Goal: Task Accomplishment & Management: Complete application form

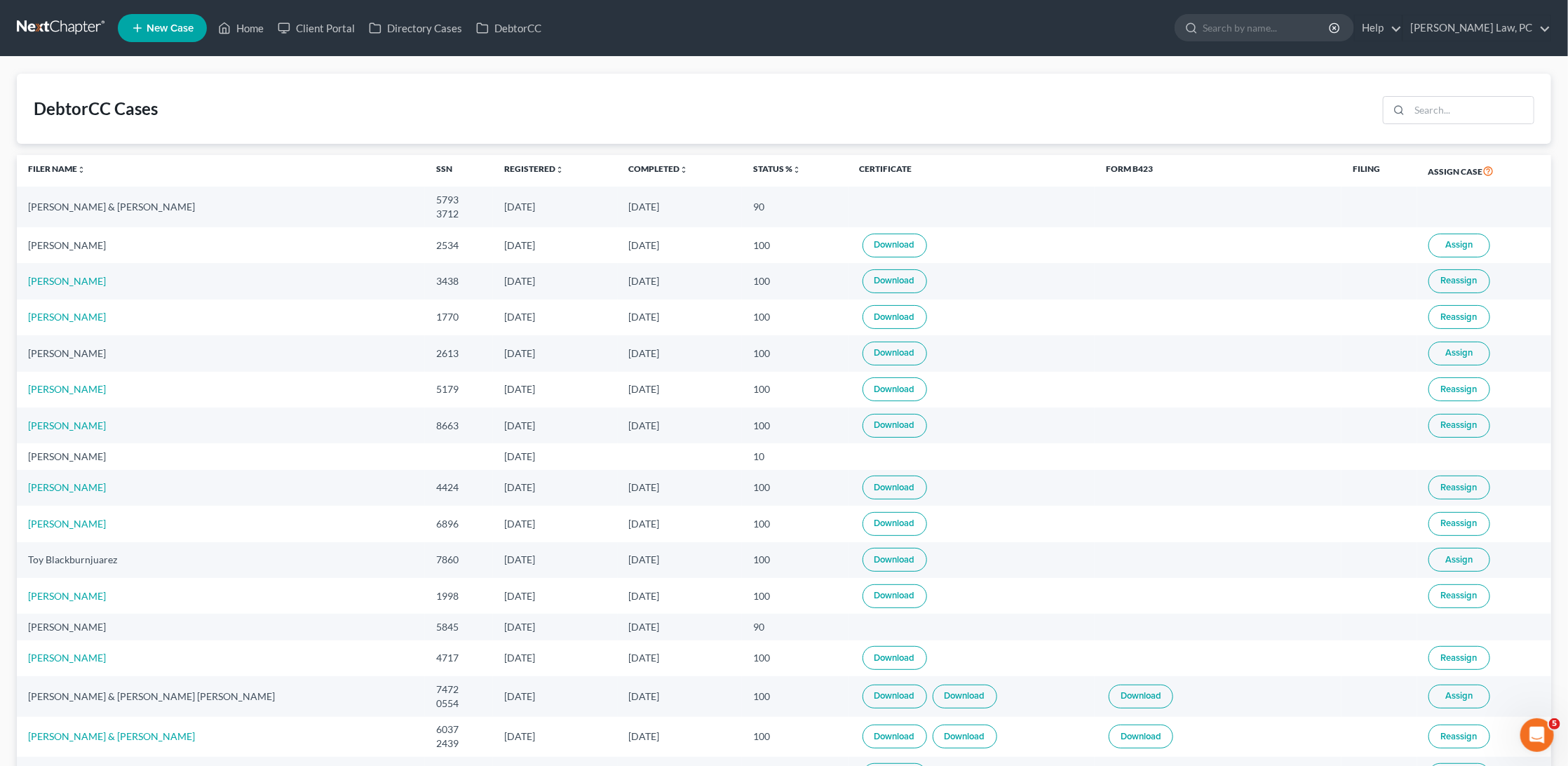
click at [49, 24] on link at bounding box center [61, 29] width 90 height 26
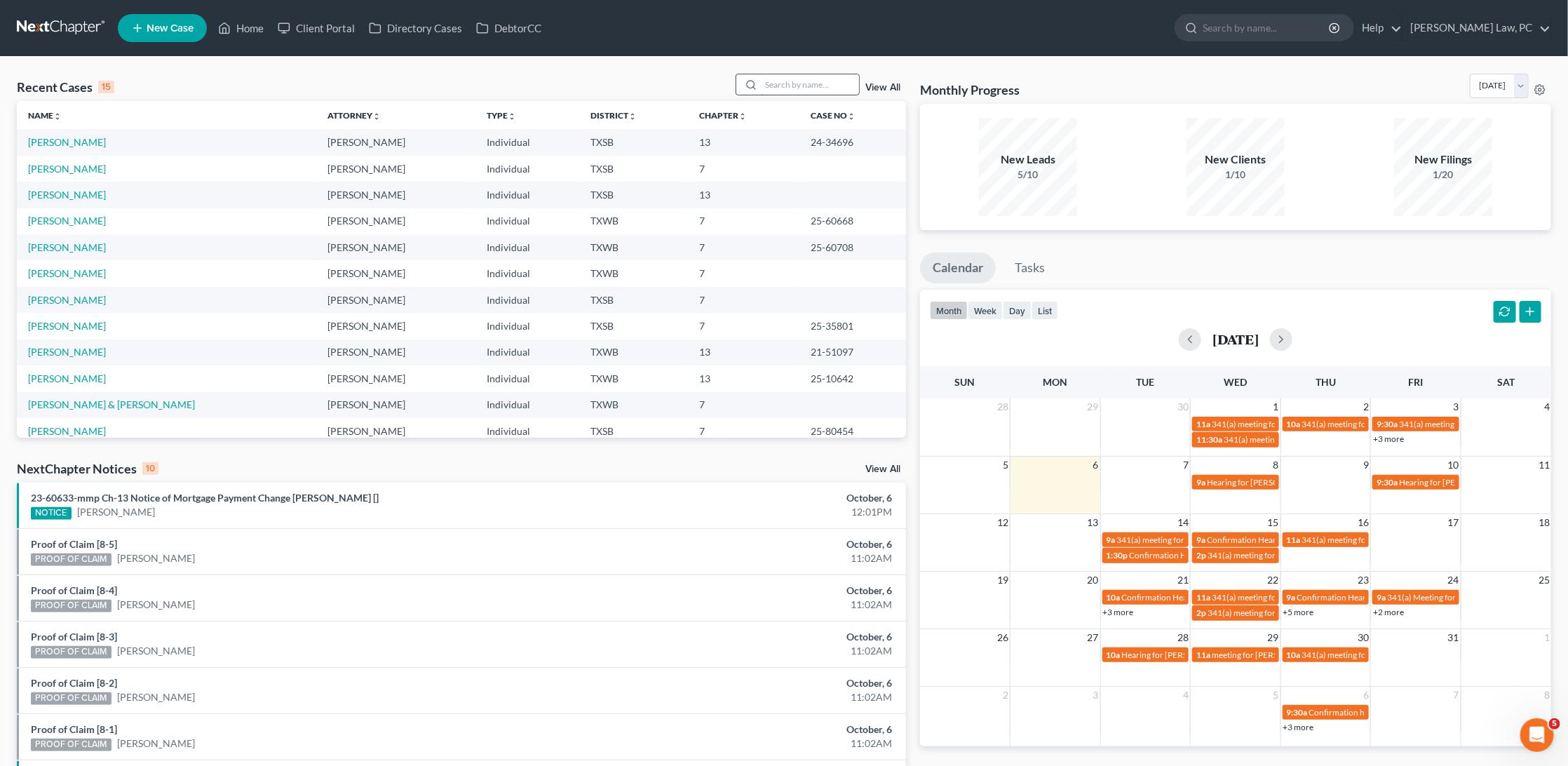
click at [800, 90] on input "search" at bounding box center [809, 84] width 98 height 21
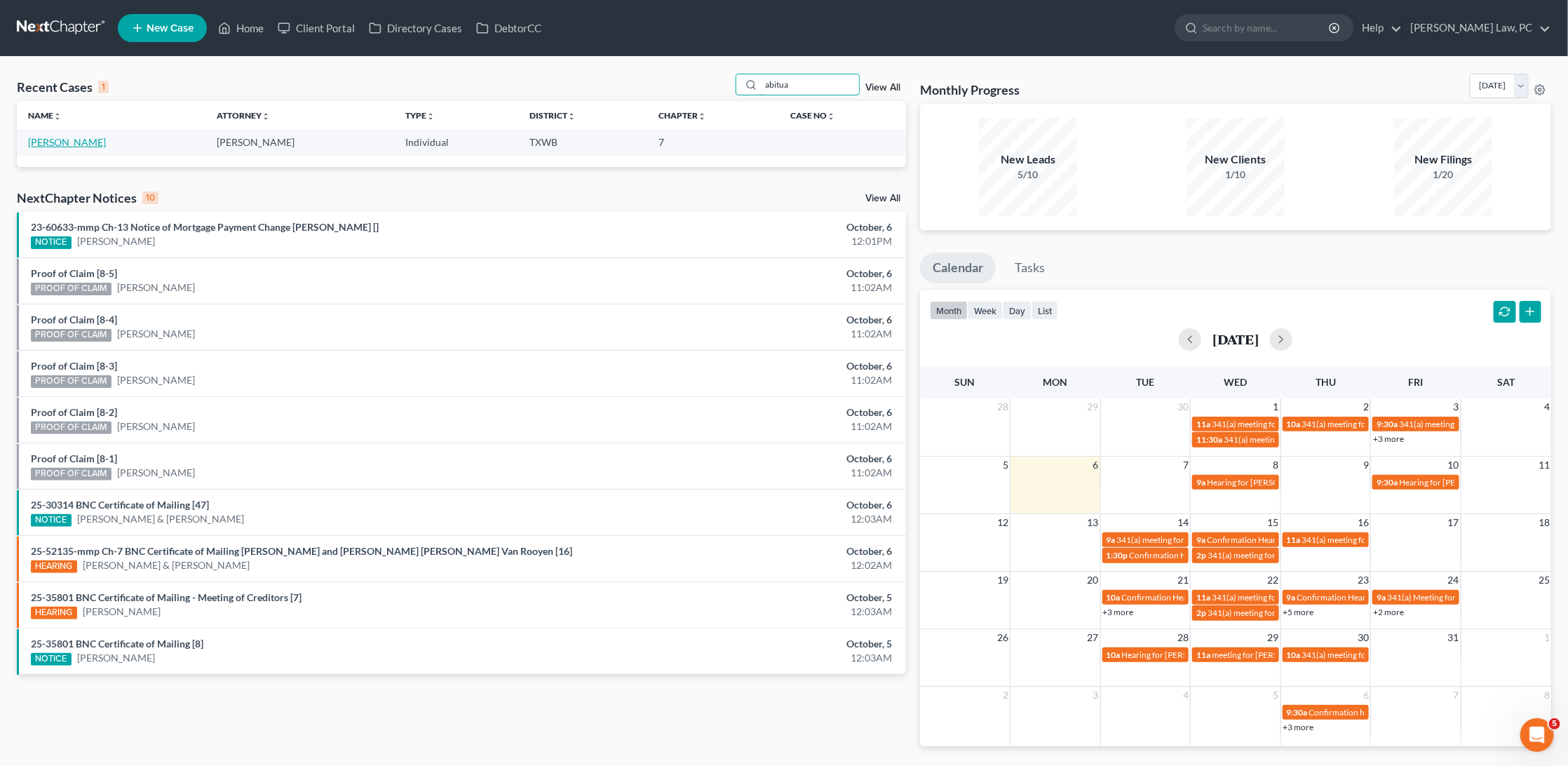
type input "abitua"
click at [58, 138] on link "Abitua, Hiram" at bounding box center [66, 143] width 78 height 12
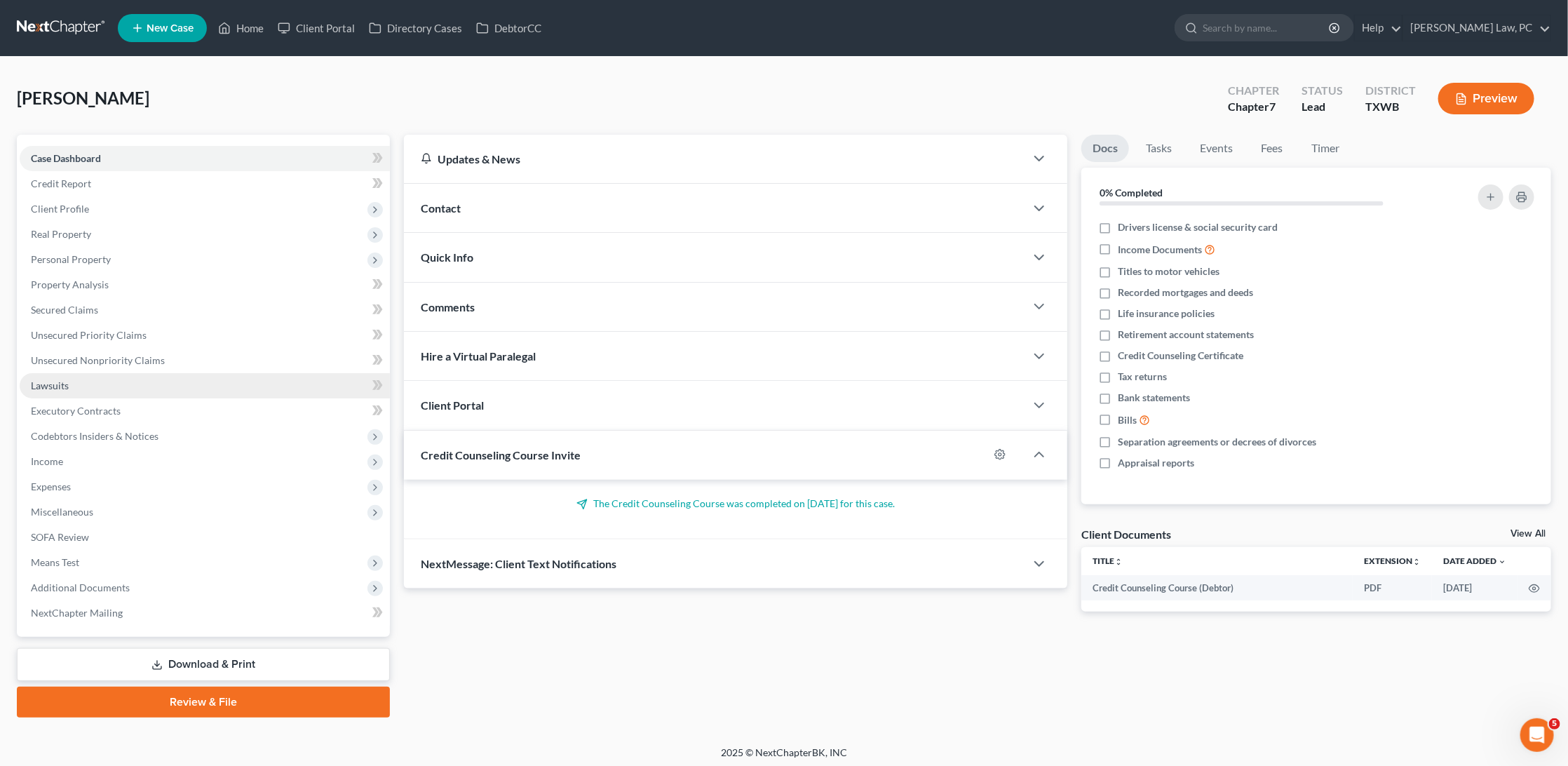
click at [57, 380] on span "Lawsuits" at bounding box center [49, 386] width 38 height 12
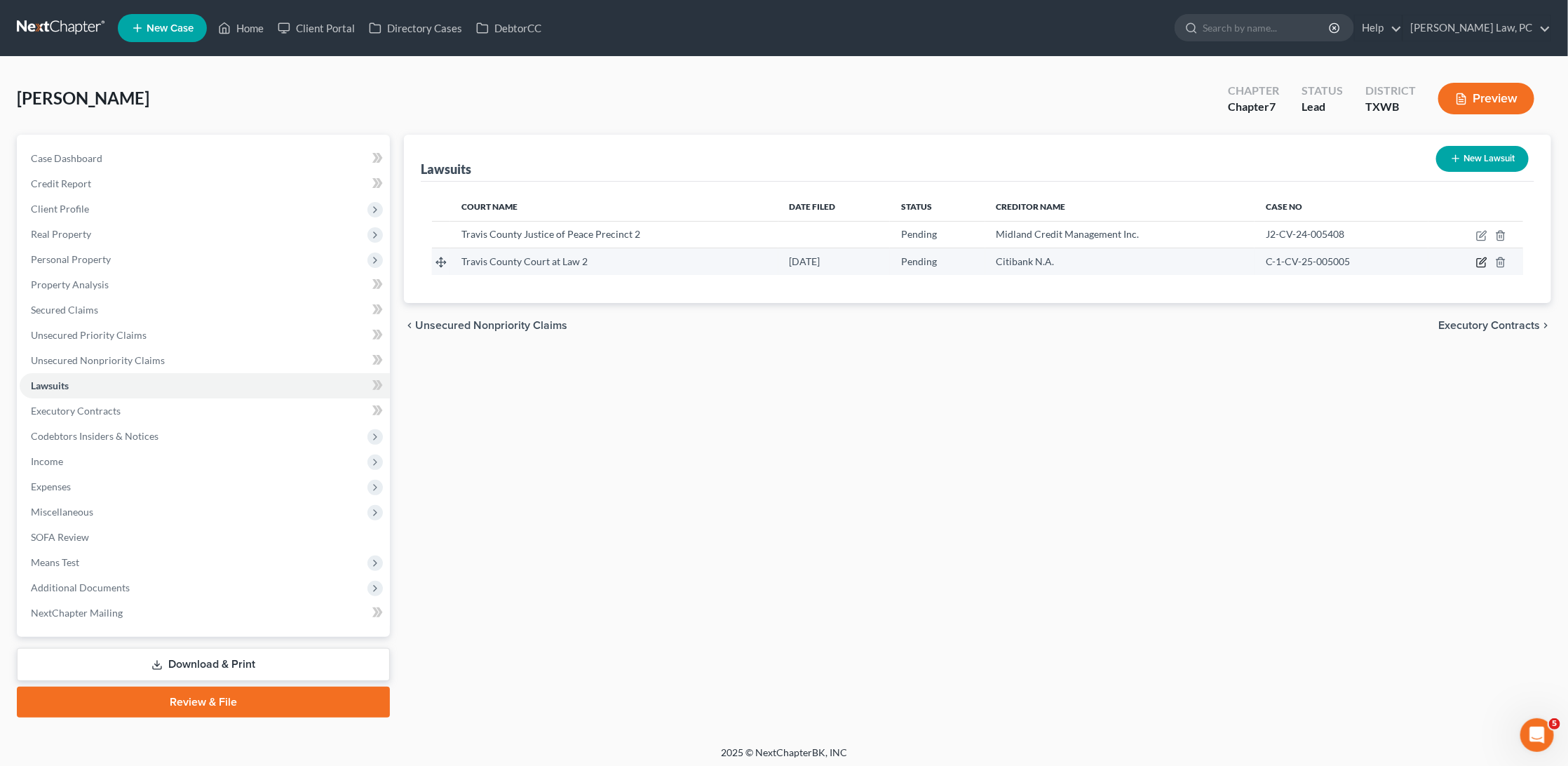
click at [1481, 262] on icon "button" at bounding box center [1483, 261] width 6 height 6
select select "45"
select select "0"
select select "4"
select select "45"
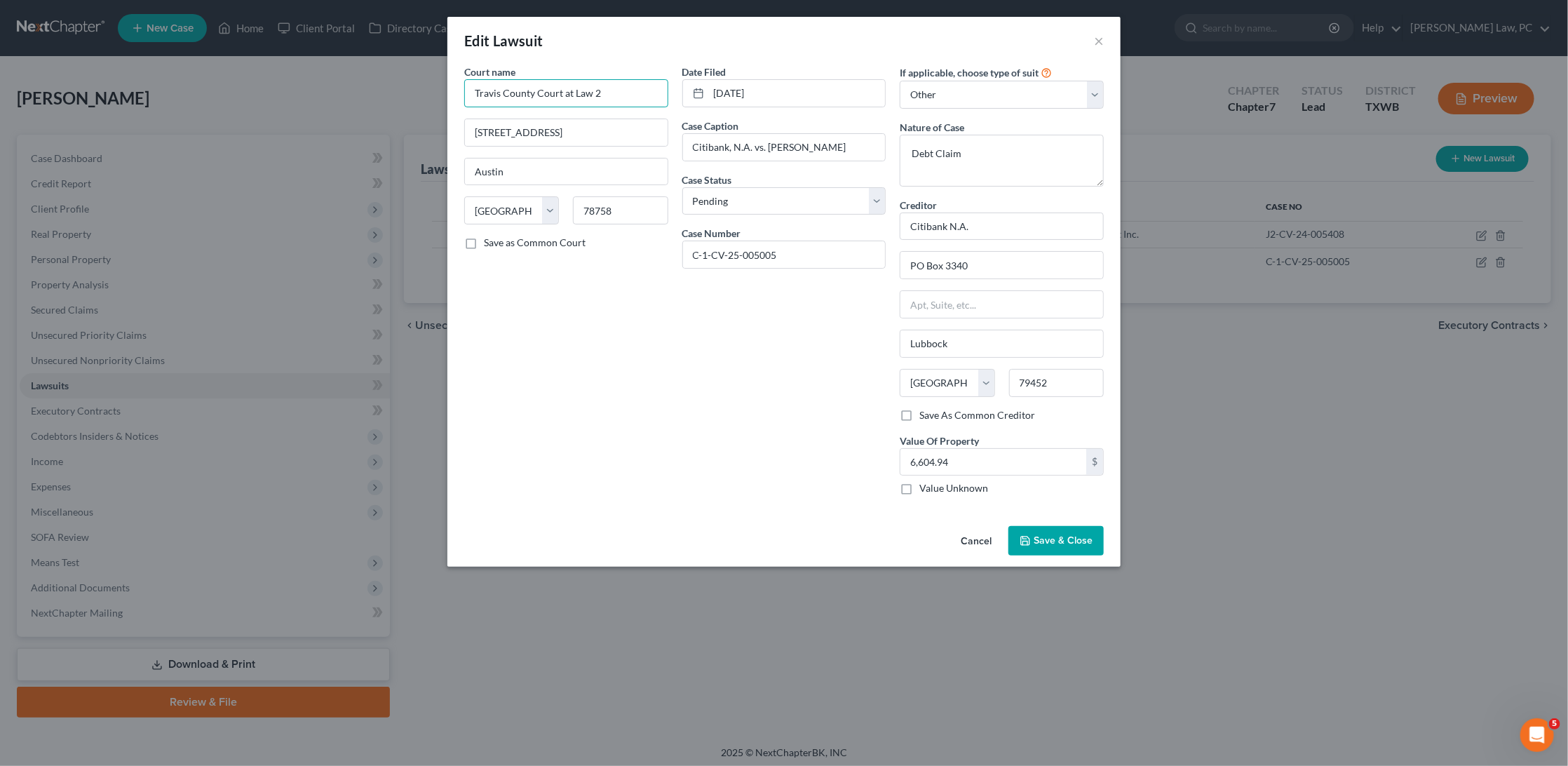
click at [610, 93] on input "Travis County Court at Law 2" at bounding box center [566, 93] width 204 height 28
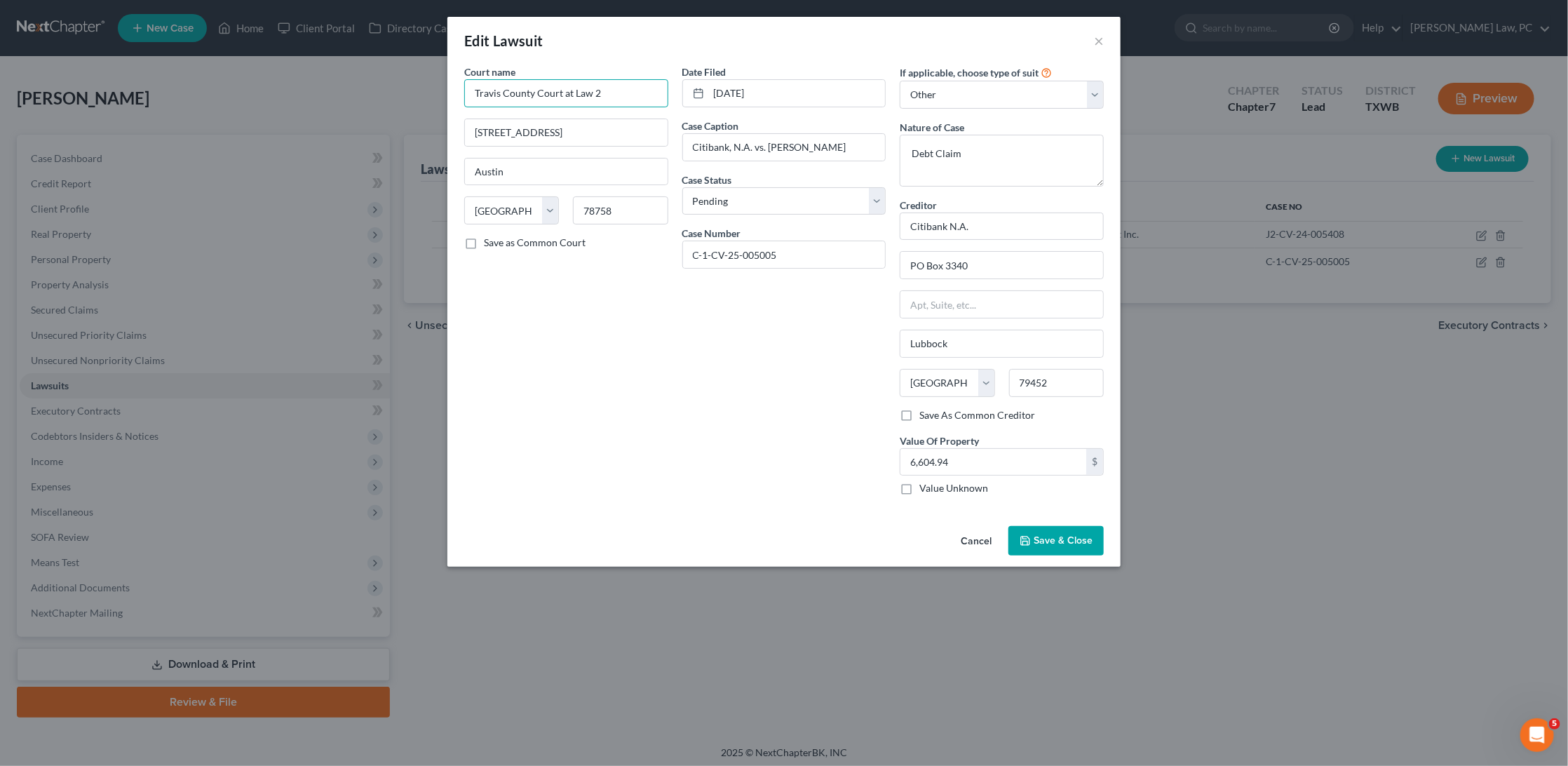
click at [610, 93] on input "Travis County Court at Law 2" at bounding box center [566, 93] width 204 height 28
drag, startPoint x: 610, startPoint y: 93, endPoint x: 517, endPoint y: 93, distance: 93.0
click at [517, 93] on input "Travis County Court at Law 2" at bounding box center [566, 93] width 204 height 28
type input "Travis County Court at Law 1"
drag, startPoint x: 592, startPoint y: 133, endPoint x: 428, endPoint y: 132, distance: 164.0
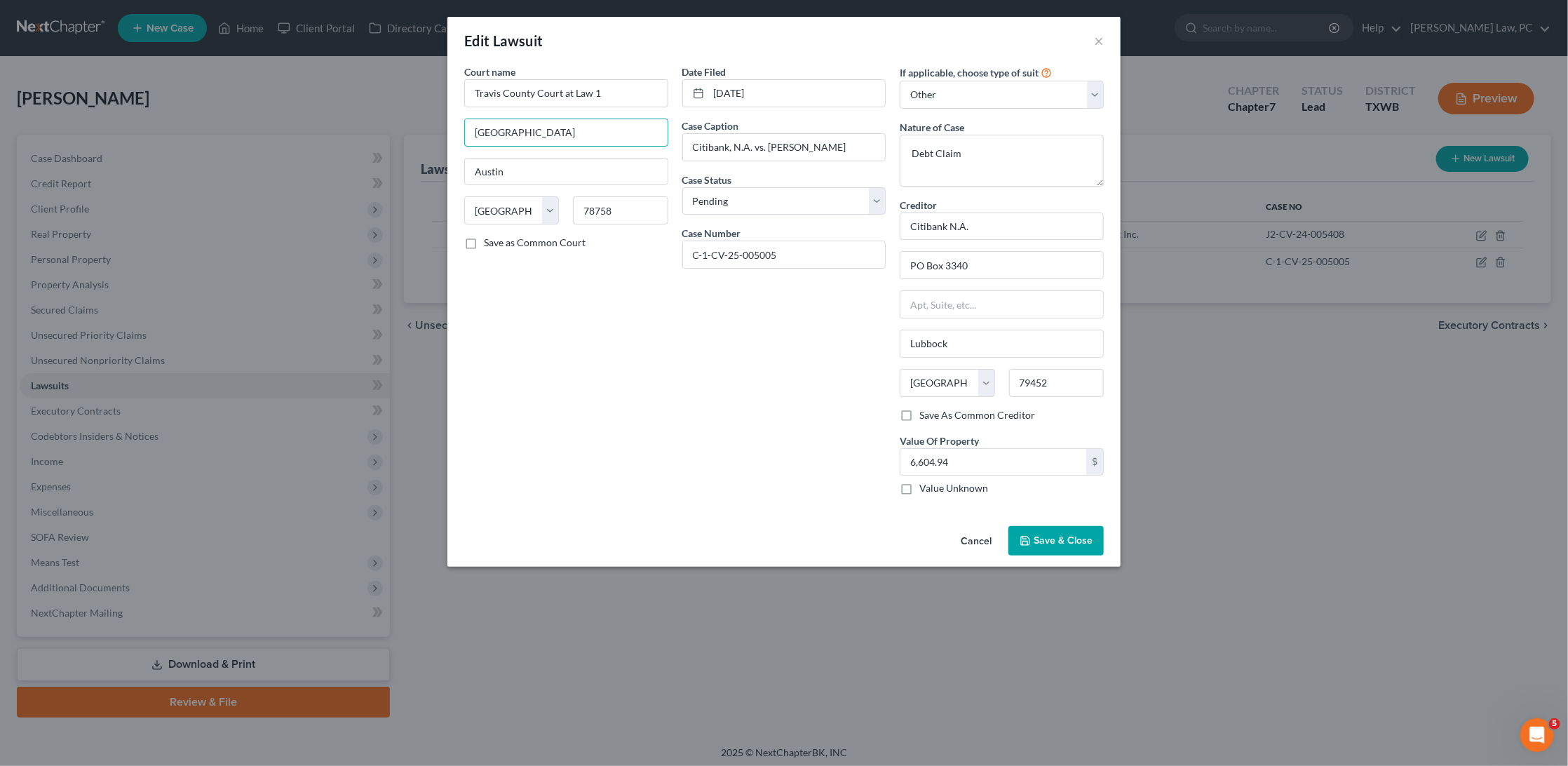
type input "11350 Four Points"
drag, startPoint x: 539, startPoint y: 126, endPoint x: 459, endPoint y: 127, distance: 80.0
click at [459, 127] on div "Court name * Travis County Court at Law 1 11350 Four Points Austin State AL AK …" at bounding box center [566, 285] width 218 height 442
click at [511, 90] on input "Travis County Court at Law 1" at bounding box center [566, 93] width 204 height 28
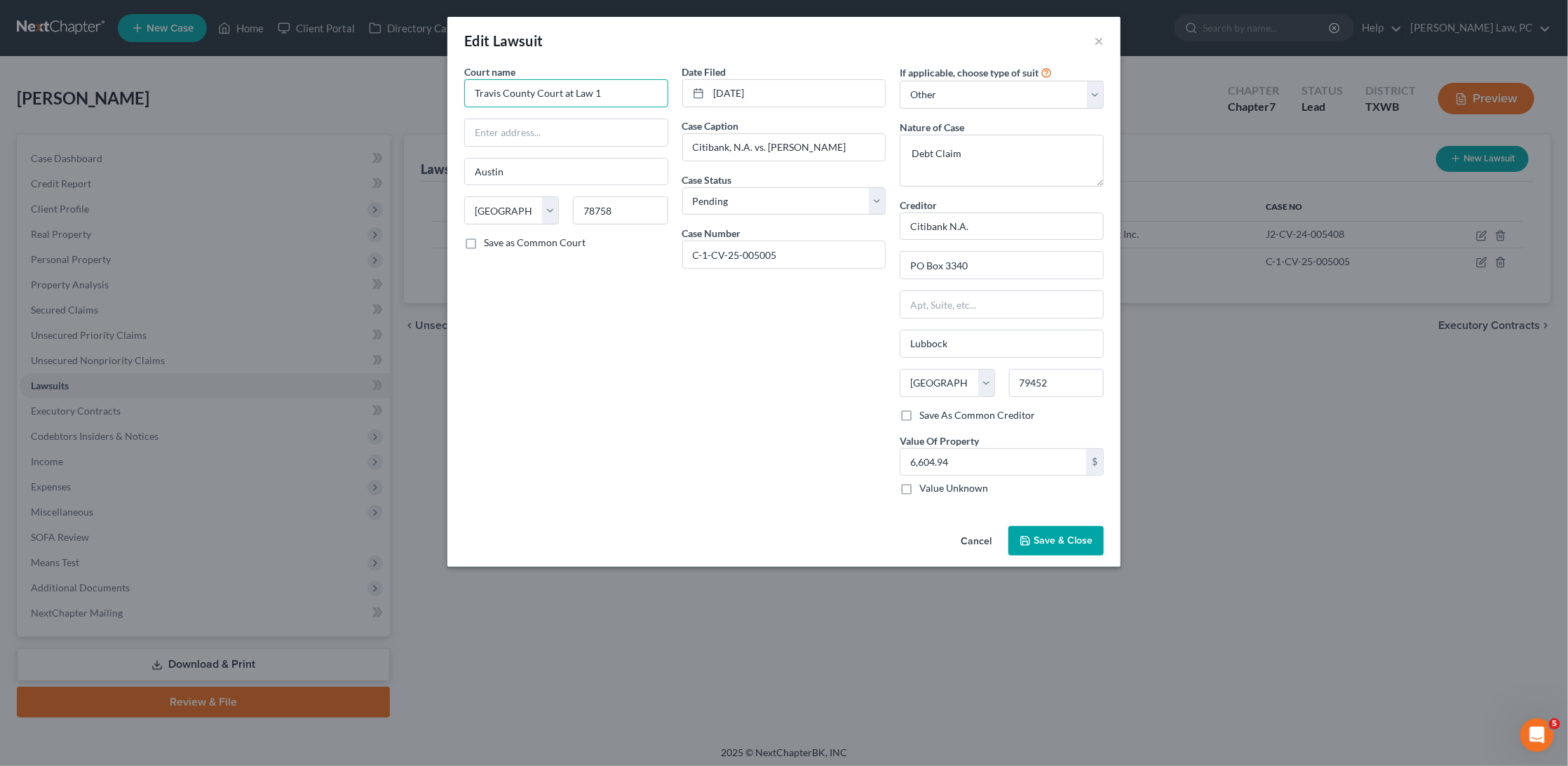
click at [511, 90] on input "Travis County Court at Law 1" at bounding box center [566, 93] width 204 height 28
click at [573, 132] on input "text" at bounding box center [566, 133] width 203 height 27
paste input "1700 Guadalupe St"
type input "1700 Guadalupe St"
click at [484, 238] on label "Save as Common Court" at bounding box center [534, 242] width 102 height 14
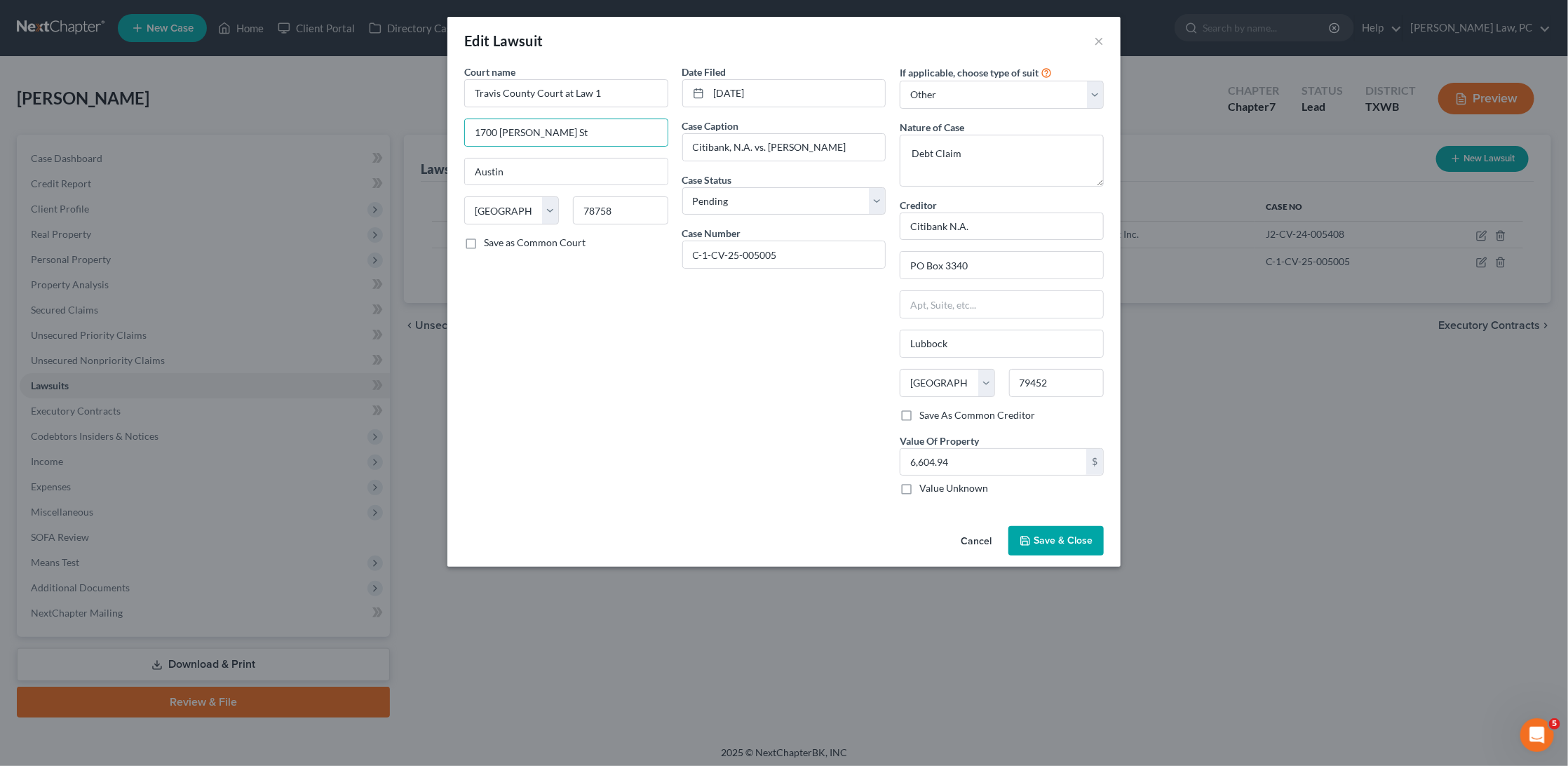
click at [490, 238] on input "Save as Common Court" at bounding box center [494, 239] width 9 height 9
checkbox input "true"
type input "78701"
click at [1055, 539] on span "Save & Close" at bounding box center [1063, 540] width 59 height 12
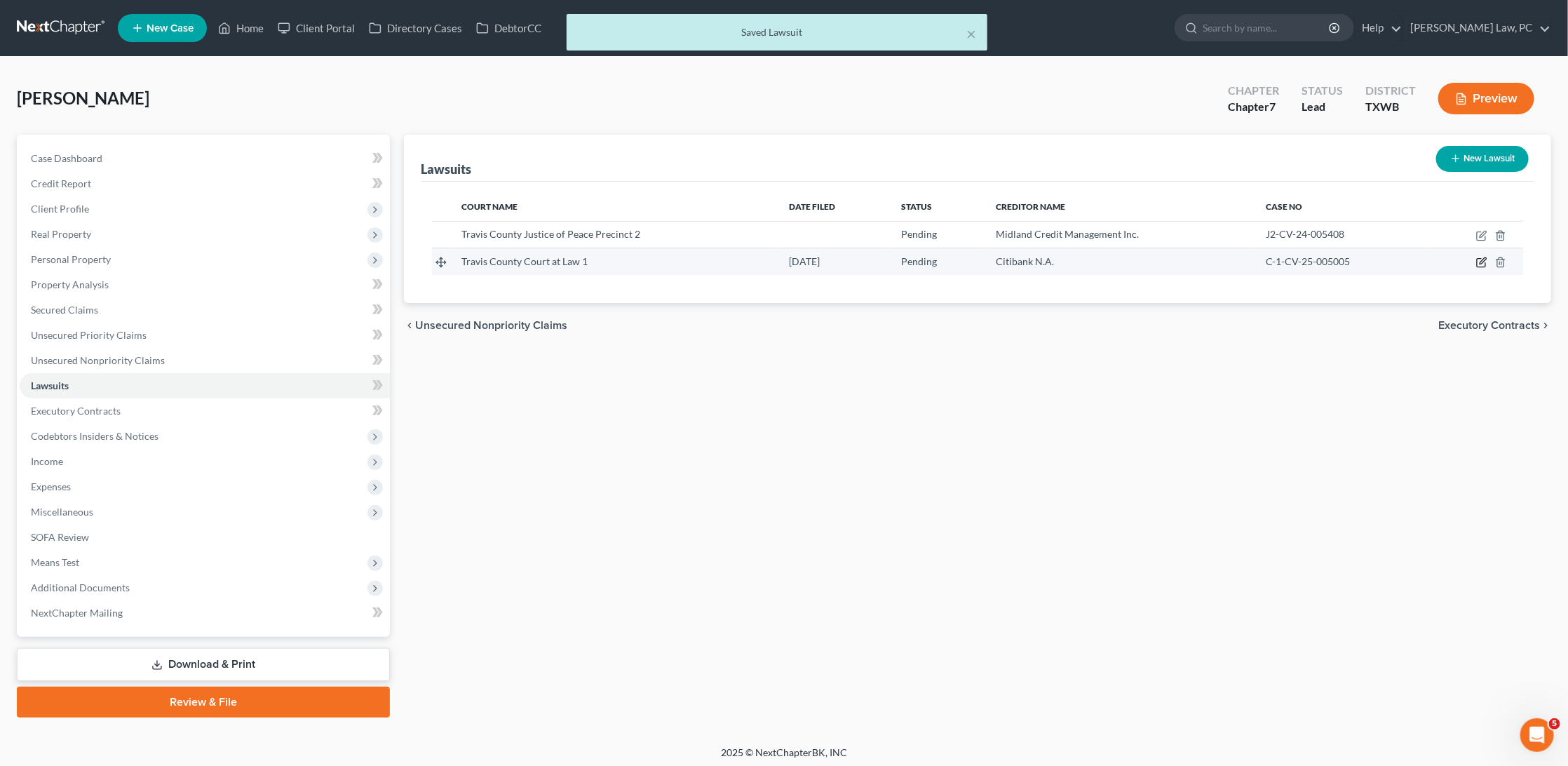
click at [1479, 260] on icon "button" at bounding box center [1481, 261] width 11 height 11
select select "45"
select select "0"
select select "4"
select select "45"
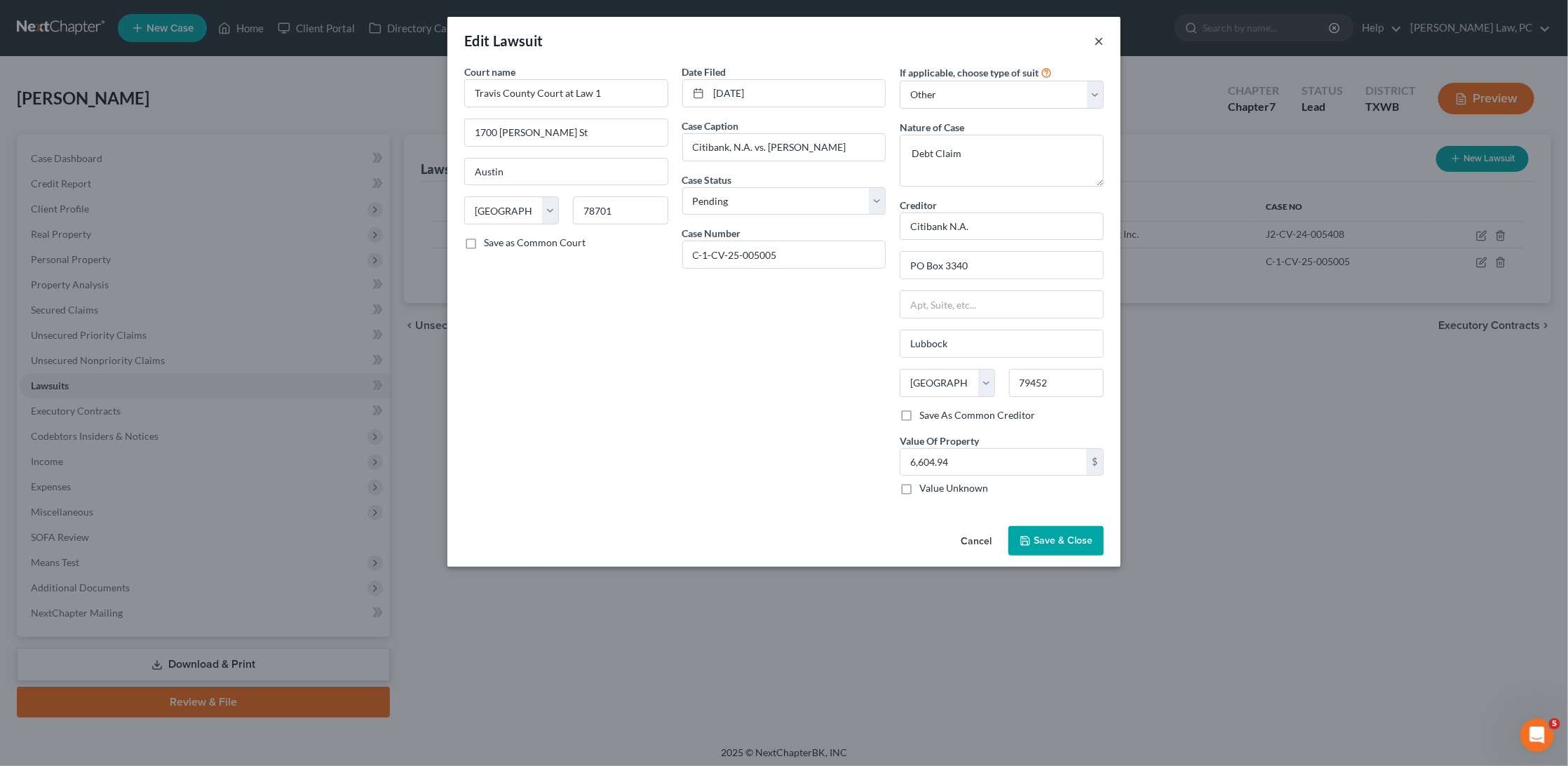
click at [1100, 42] on button "×" at bounding box center [1099, 41] width 10 height 17
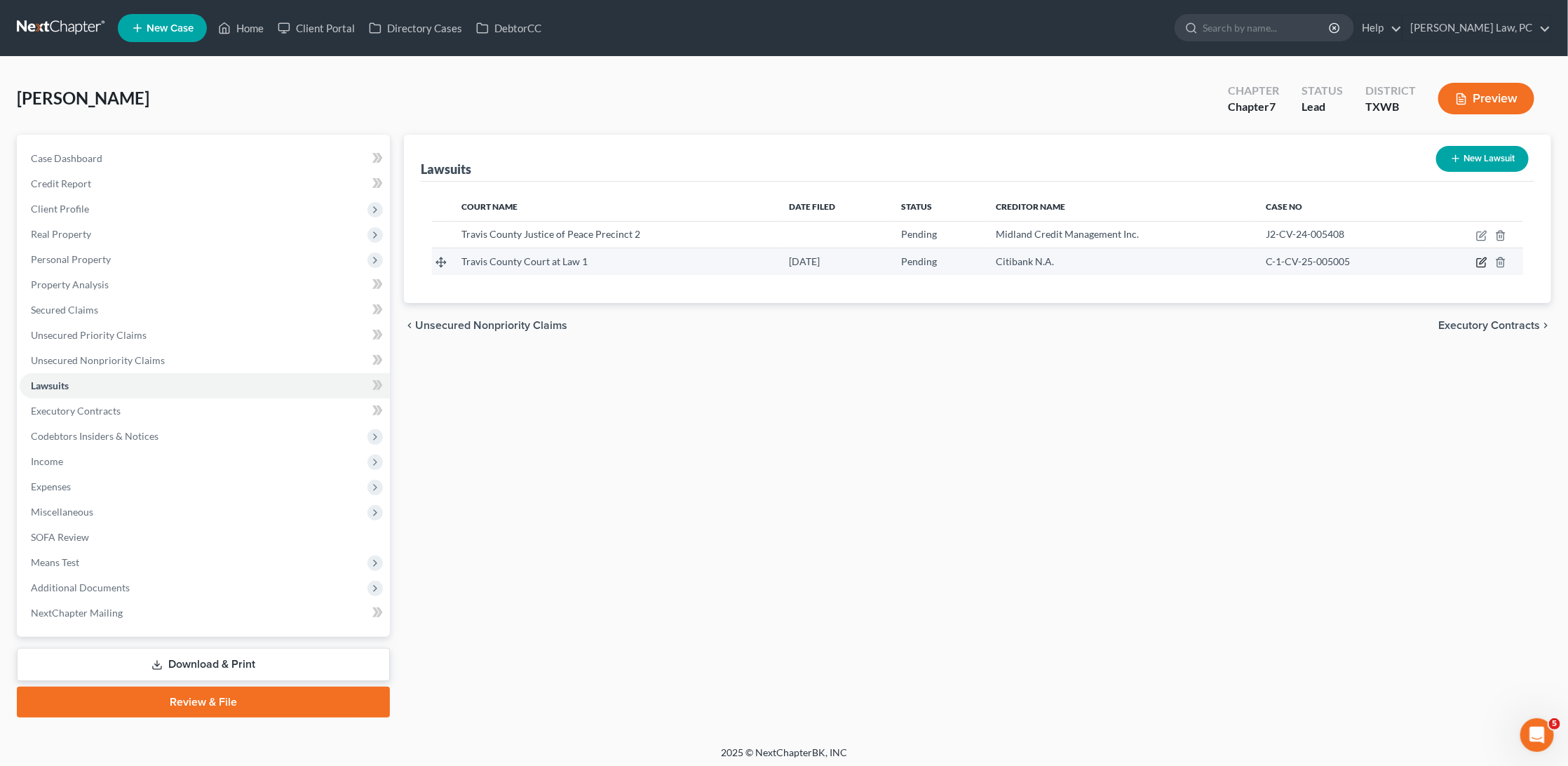
click at [1481, 258] on icon "button" at bounding box center [1481, 261] width 11 height 11
select select "45"
select select "0"
select select "4"
select select "45"
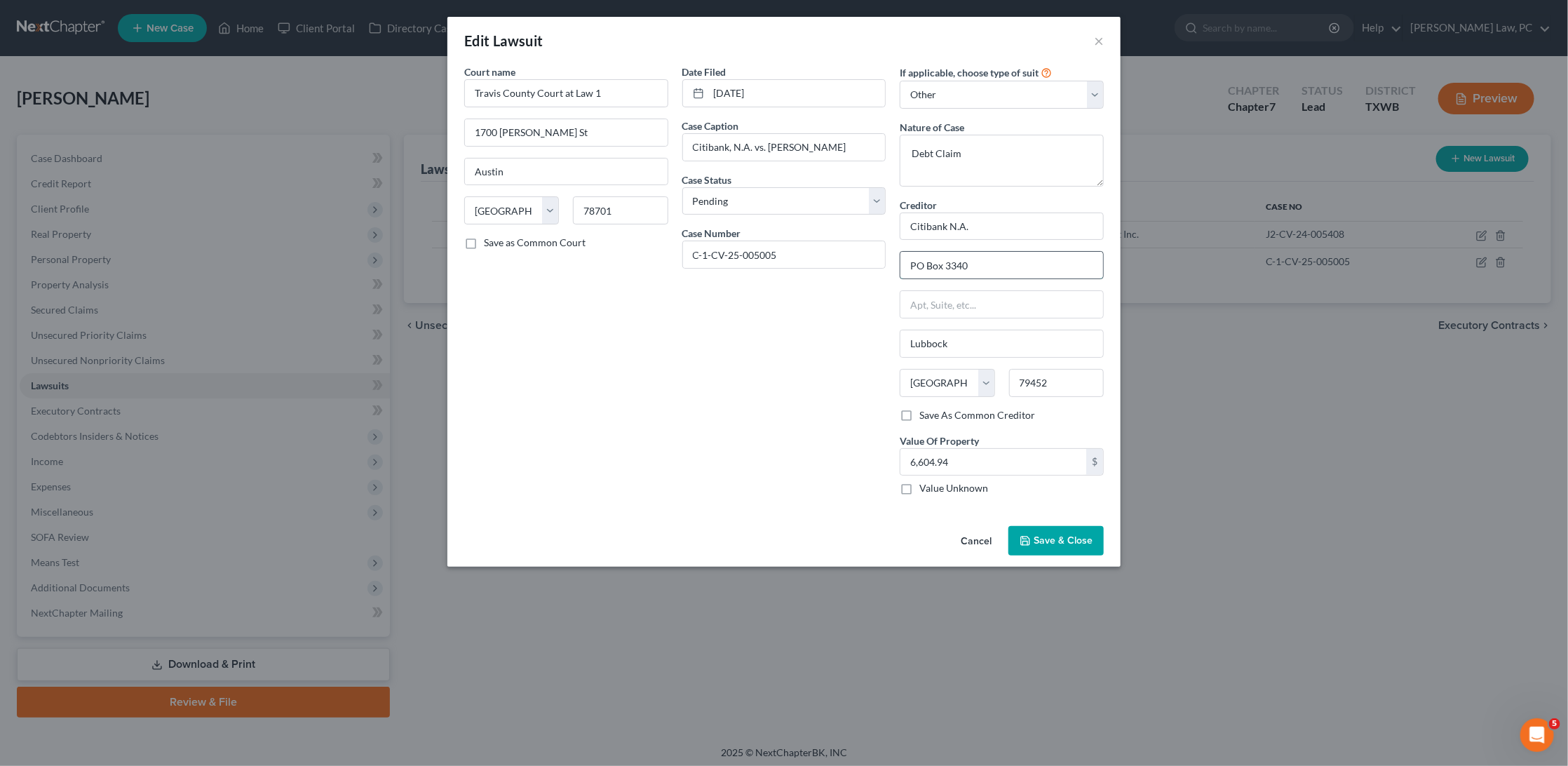
drag, startPoint x: 984, startPoint y: 260, endPoint x: 904, endPoint y: 257, distance: 80.1
type input "5800 South Corporate Place"
click at [1053, 369] on input "79452" at bounding box center [1057, 383] width 95 height 28
type input "57108"
type input "Sioux Falls"
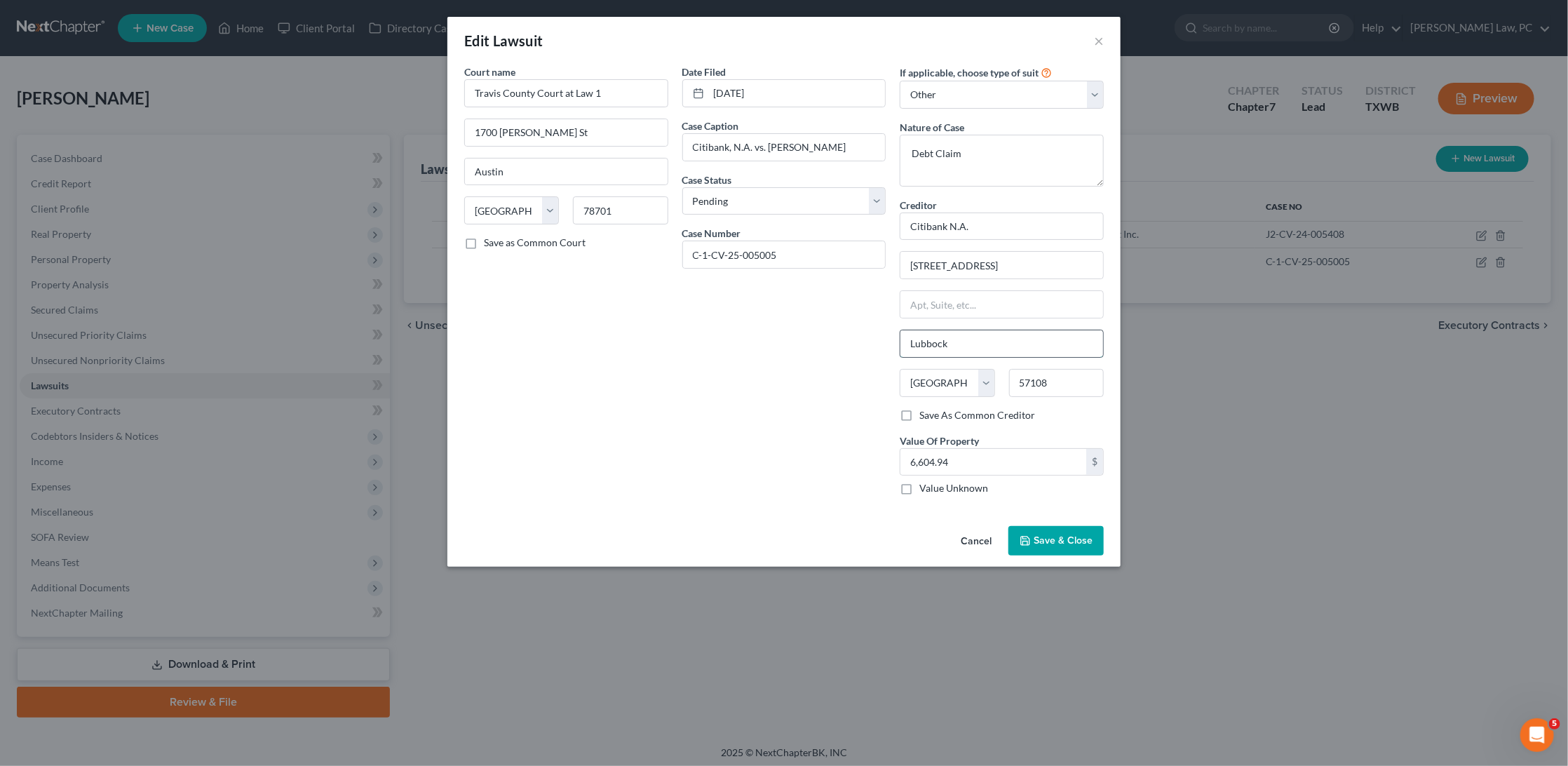
select select "43"
click at [919, 411] on label "Save As Common Creditor" at bounding box center [976, 416] width 116 height 14
click at [925, 411] on input "Save As Common Creditor" at bounding box center [929, 413] width 9 height 9
checkbox input "true"
click at [484, 240] on label "Save as Common Court" at bounding box center [534, 242] width 102 height 14
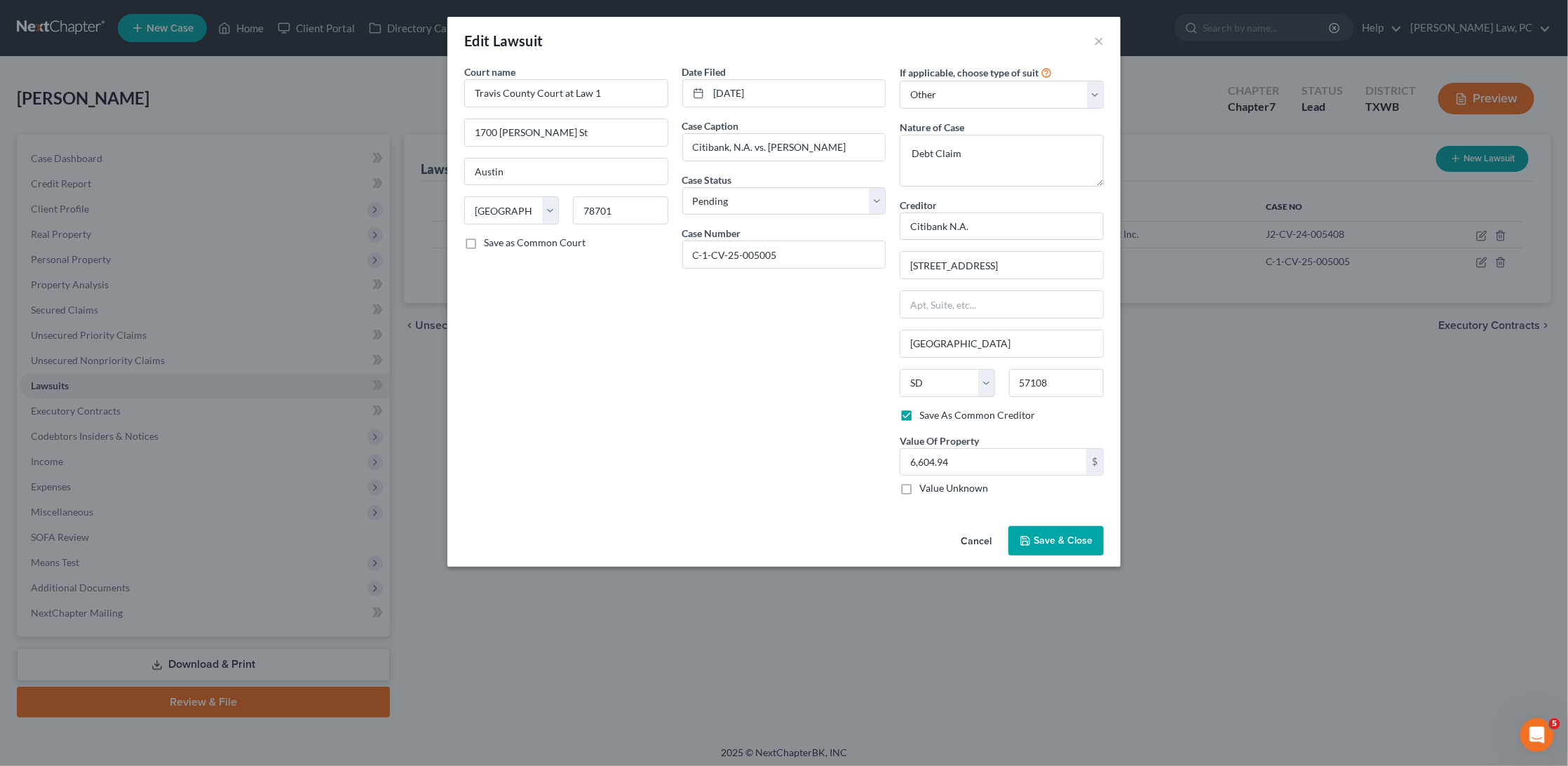
click at [490, 240] on input "Save as Common Court" at bounding box center [494, 239] width 9 height 9
checkbox input "true"
click at [1050, 534] on span "Save & Close" at bounding box center [1063, 540] width 59 height 12
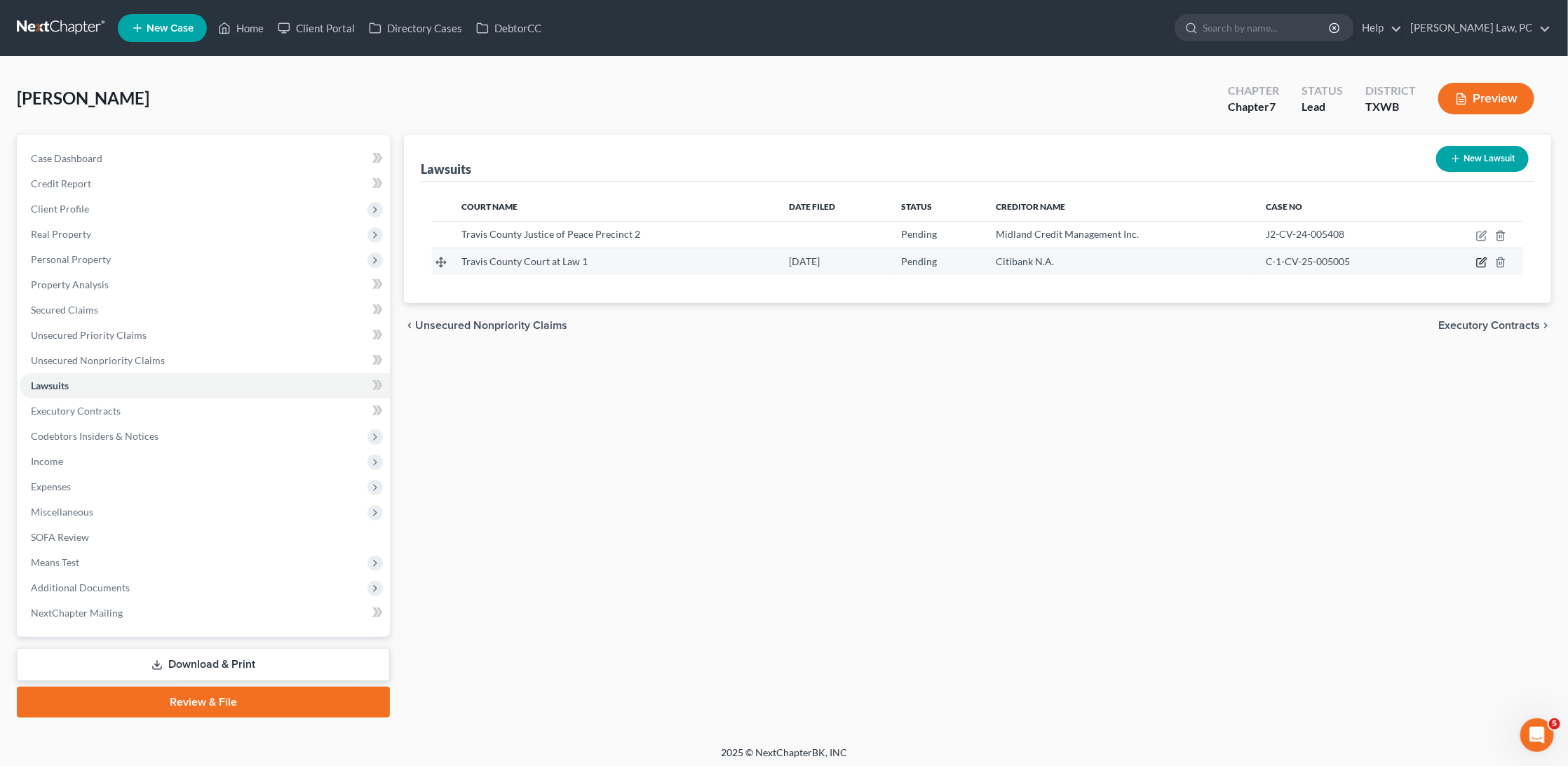
click at [1480, 264] on icon "button" at bounding box center [1481, 261] width 11 height 11
select select "45"
select select "0"
select select "4"
select select "43"
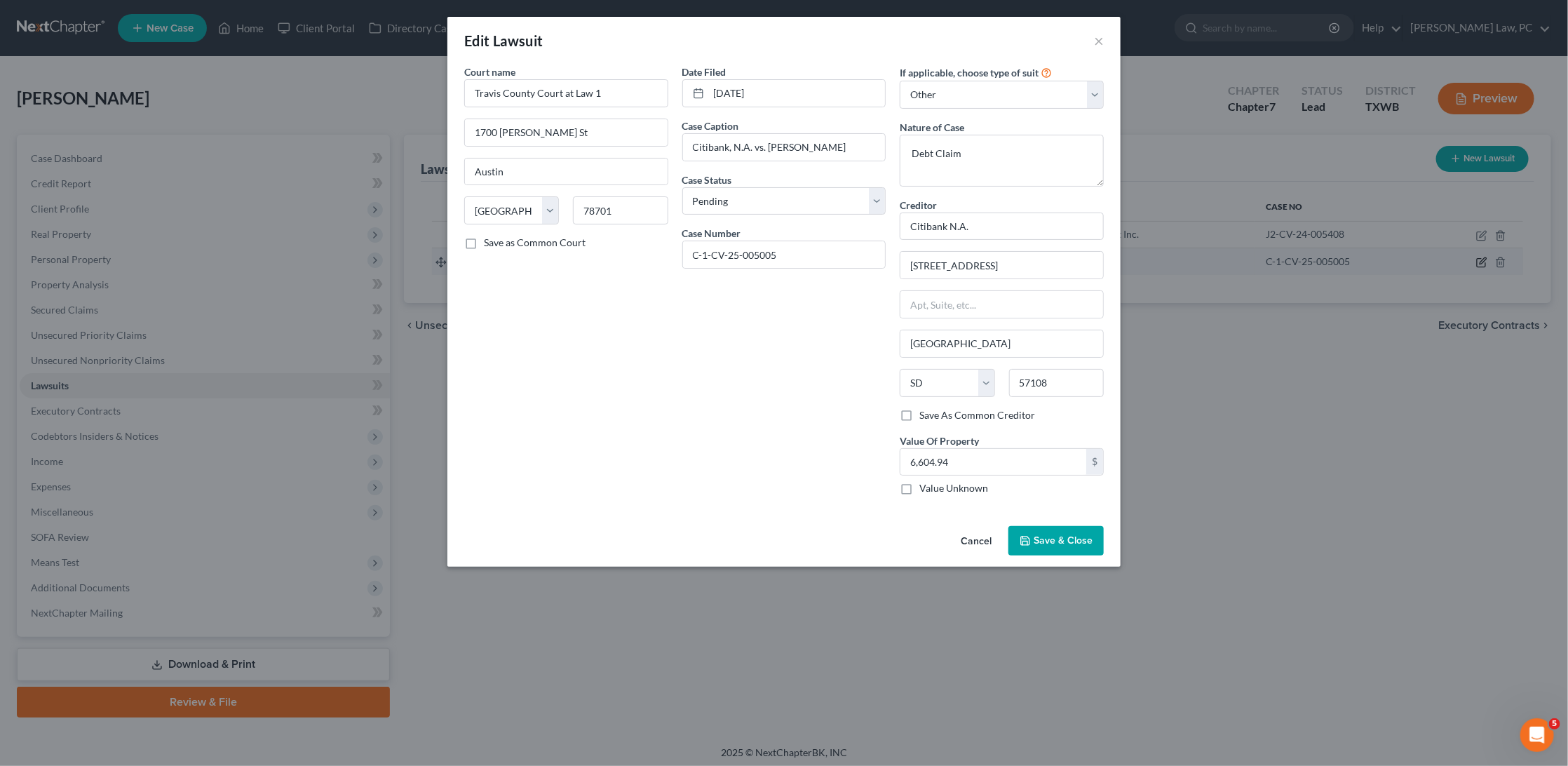
click at [1480, 264] on div "Edit Lawsuit × Court name * Travis County Court at Law 1 1700 Guadalupe St Aust…" at bounding box center [784, 383] width 1568 height 766
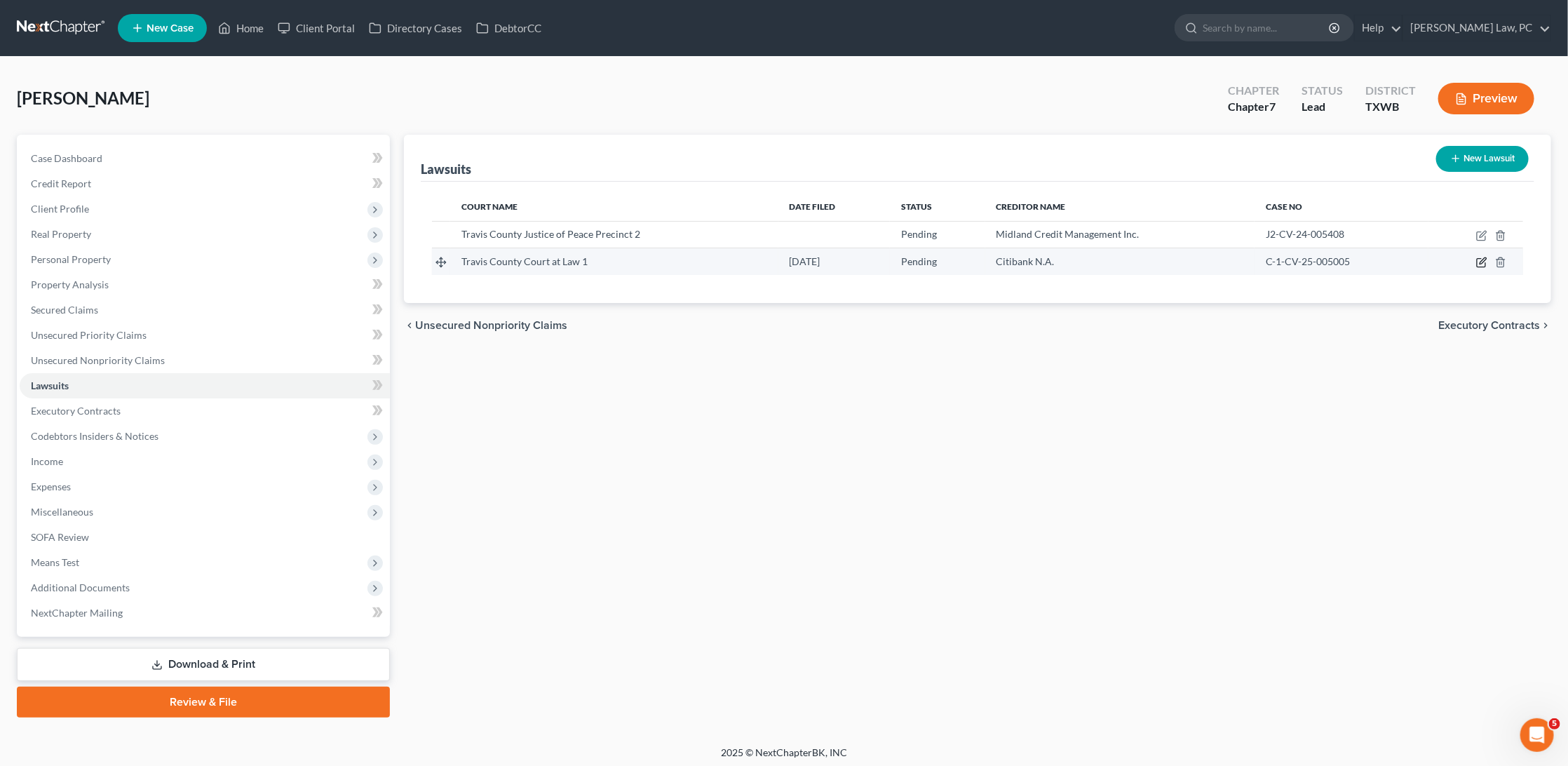
click at [1481, 259] on icon "button" at bounding box center [1481, 263] width 9 height 9
select select "45"
select select "0"
select select "4"
select select "43"
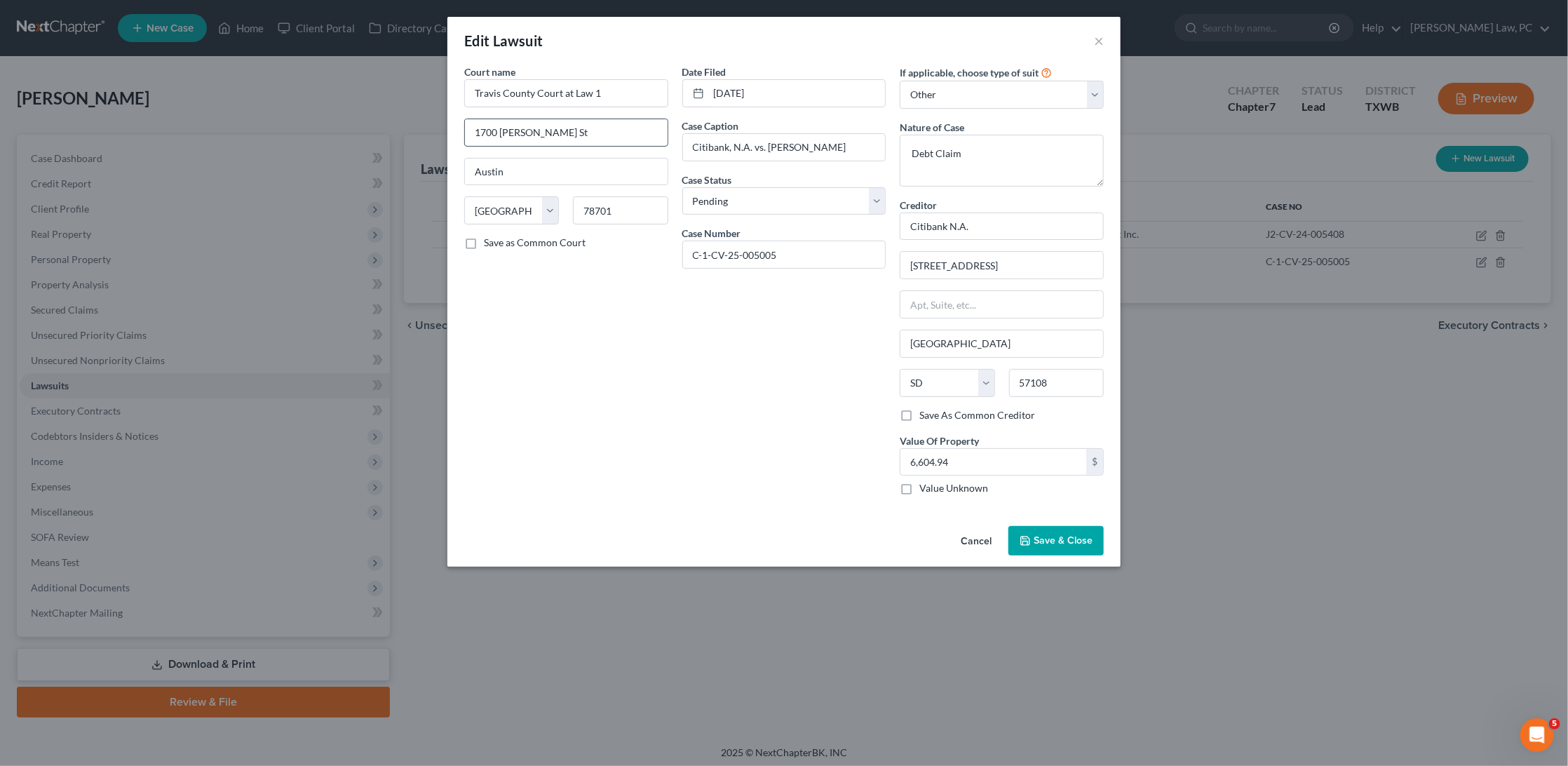
click at [571, 129] on input "1700 Guadalupe St" at bounding box center [566, 133] width 203 height 27
type input "1700 Guadalupe St., Ste. 4.3"
click at [1060, 536] on span "Save & Close" at bounding box center [1063, 540] width 59 height 12
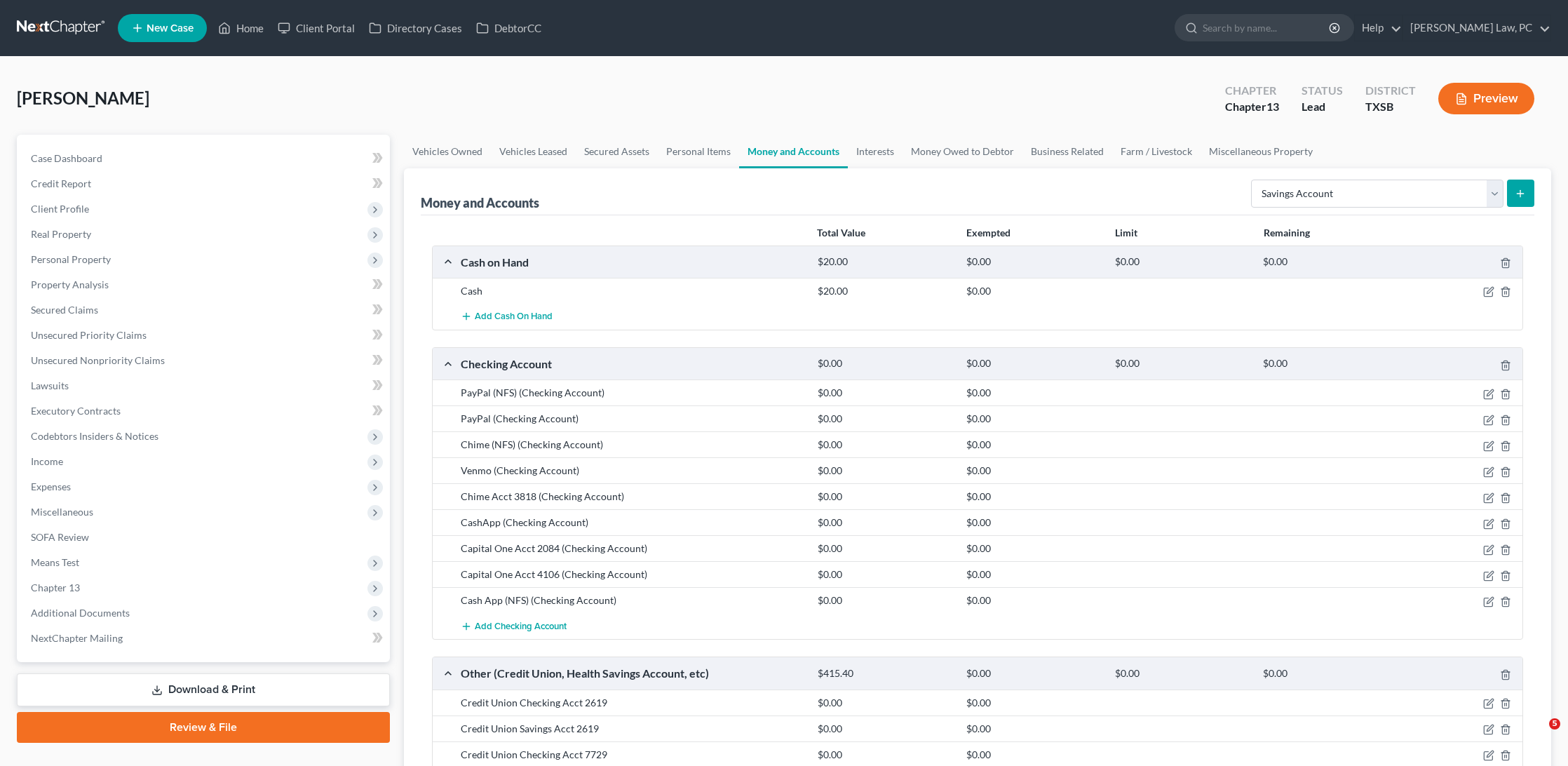
select select "savings"
